Goal: Task Accomplishment & Management: Use online tool/utility

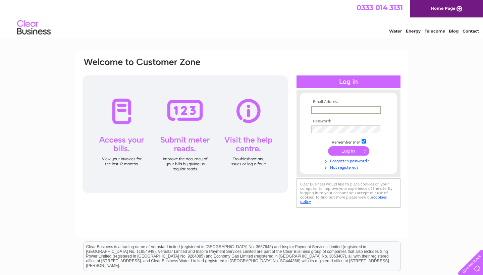
type input "[EMAIL_ADDRESS][DOMAIN_NAME]"
click at [346, 156] on tbody "Email Address: [EMAIL_ADDRESS][DOMAIN_NAME] Password: Remember me?" at bounding box center [348, 135] width 78 height 70
click at [353, 148] on input "submit" at bounding box center [348, 149] width 41 height 9
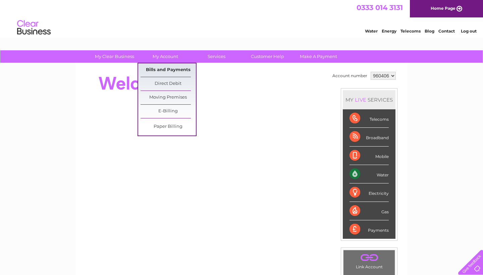
click at [165, 70] on link "Bills and Payments" at bounding box center [167, 69] width 55 height 13
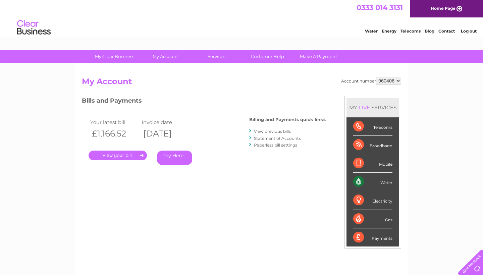
click at [134, 154] on link "." at bounding box center [117, 155] width 58 height 10
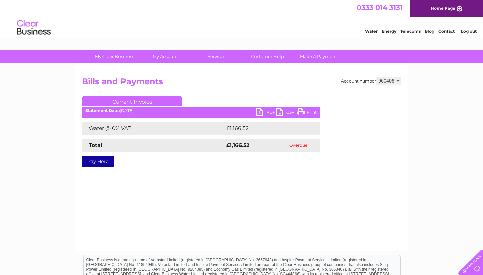
click at [259, 113] on link "PDF" at bounding box center [266, 113] width 20 height 10
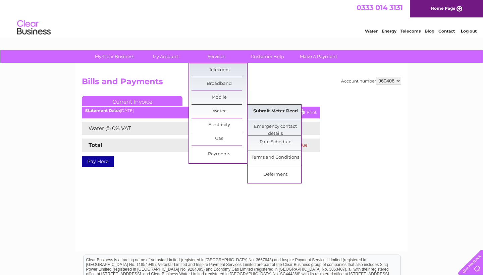
click at [289, 111] on link "Submit Meter Read" at bounding box center [275, 111] width 55 height 13
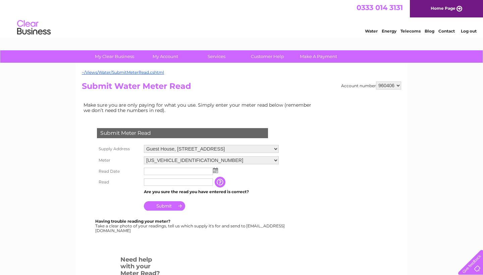
click at [180, 171] on input "text" at bounding box center [178, 171] width 69 height 7
click at [217, 171] on img at bounding box center [215, 170] width 5 height 5
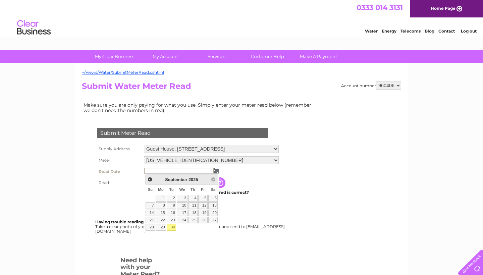
click at [173, 225] on link "30" at bounding box center [171, 227] width 9 height 7
type input "[DATE]"
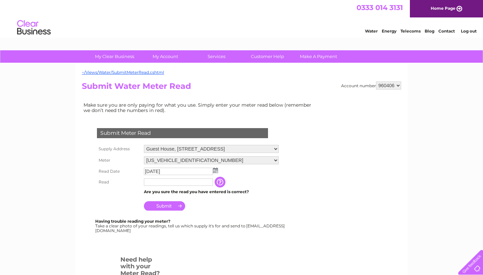
click at [175, 180] on input "text" at bounding box center [178, 181] width 69 height 7
type input "5818"
click at [171, 206] on input "Submit" at bounding box center [164, 206] width 41 height 9
